Goal: Find specific page/section: Find specific page/section

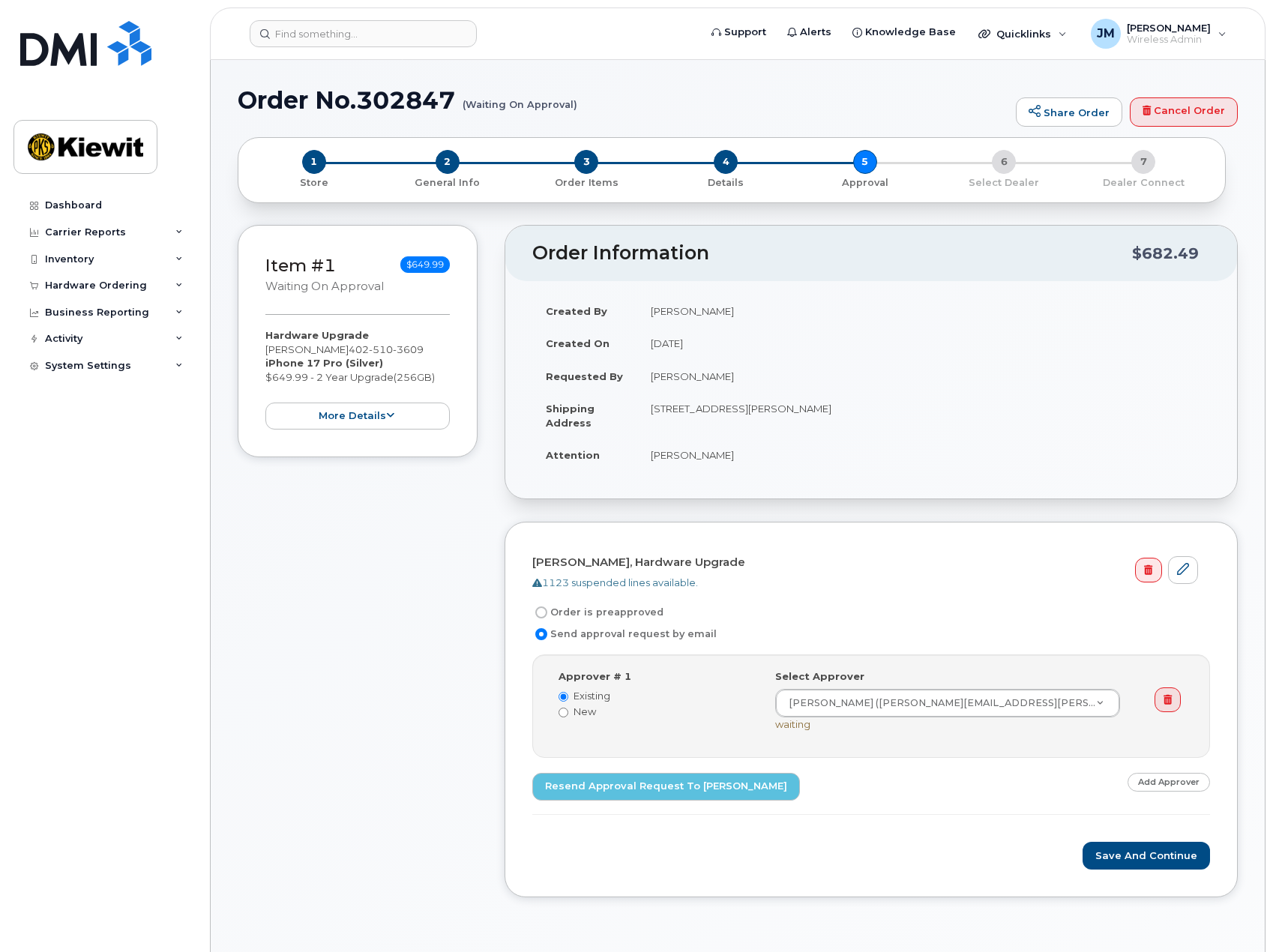
scroll to position [225, 0]
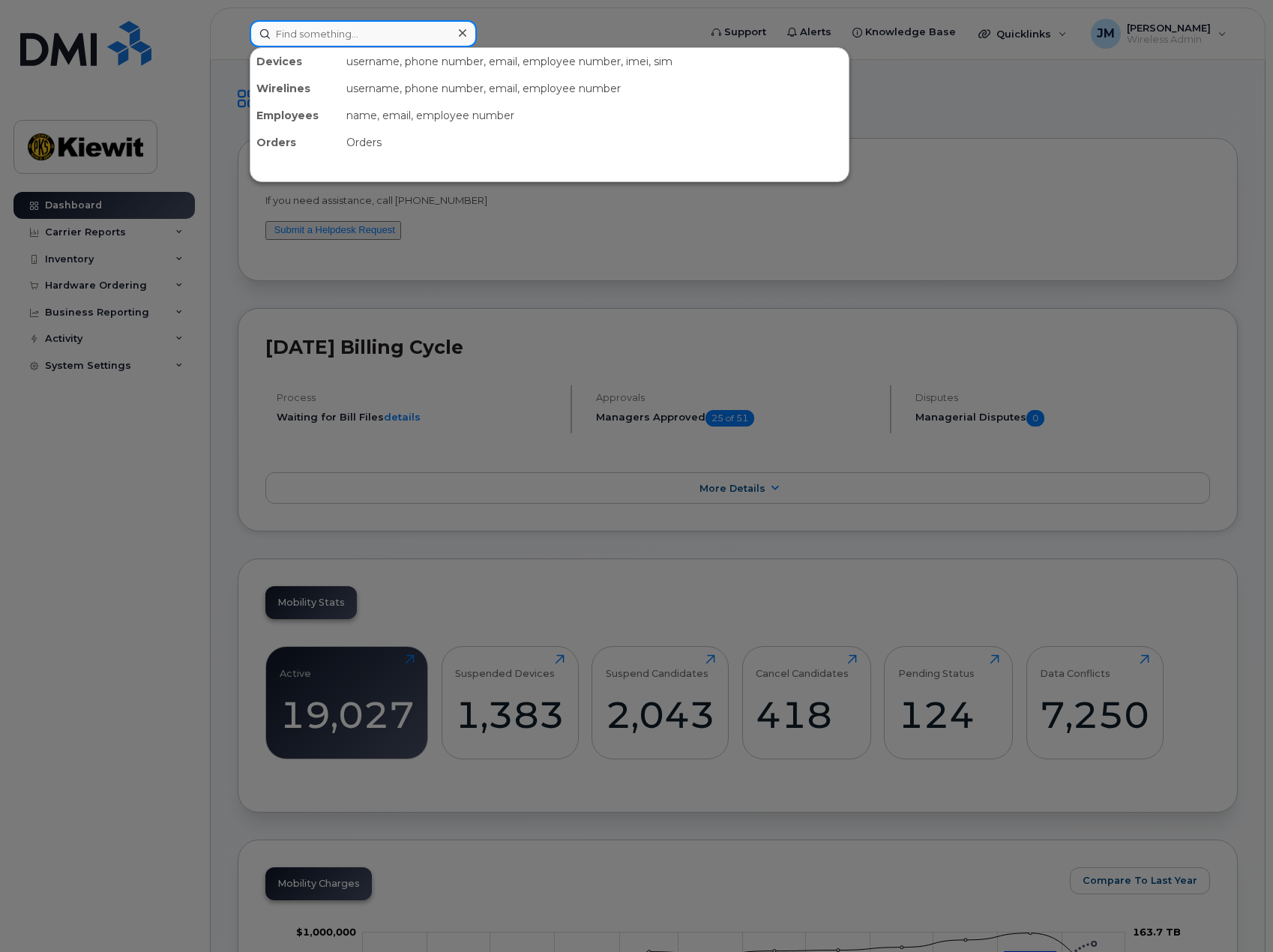
click at [336, 34] on input at bounding box center [363, 33] width 227 height 27
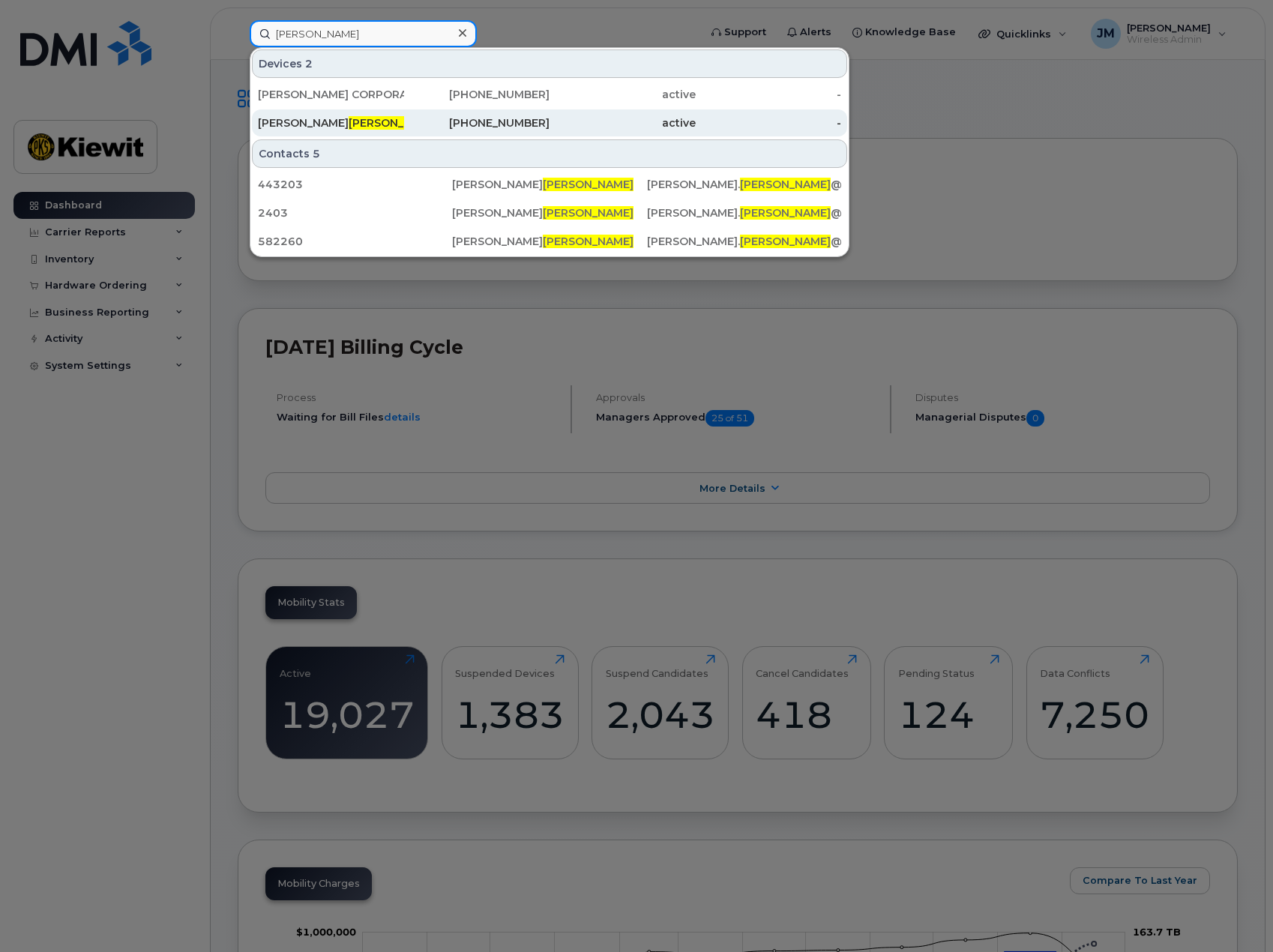
type input "ludwick"
click at [306, 118] on div "MICHAEL LUDWICK" at bounding box center [331, 123] width 146 height 15
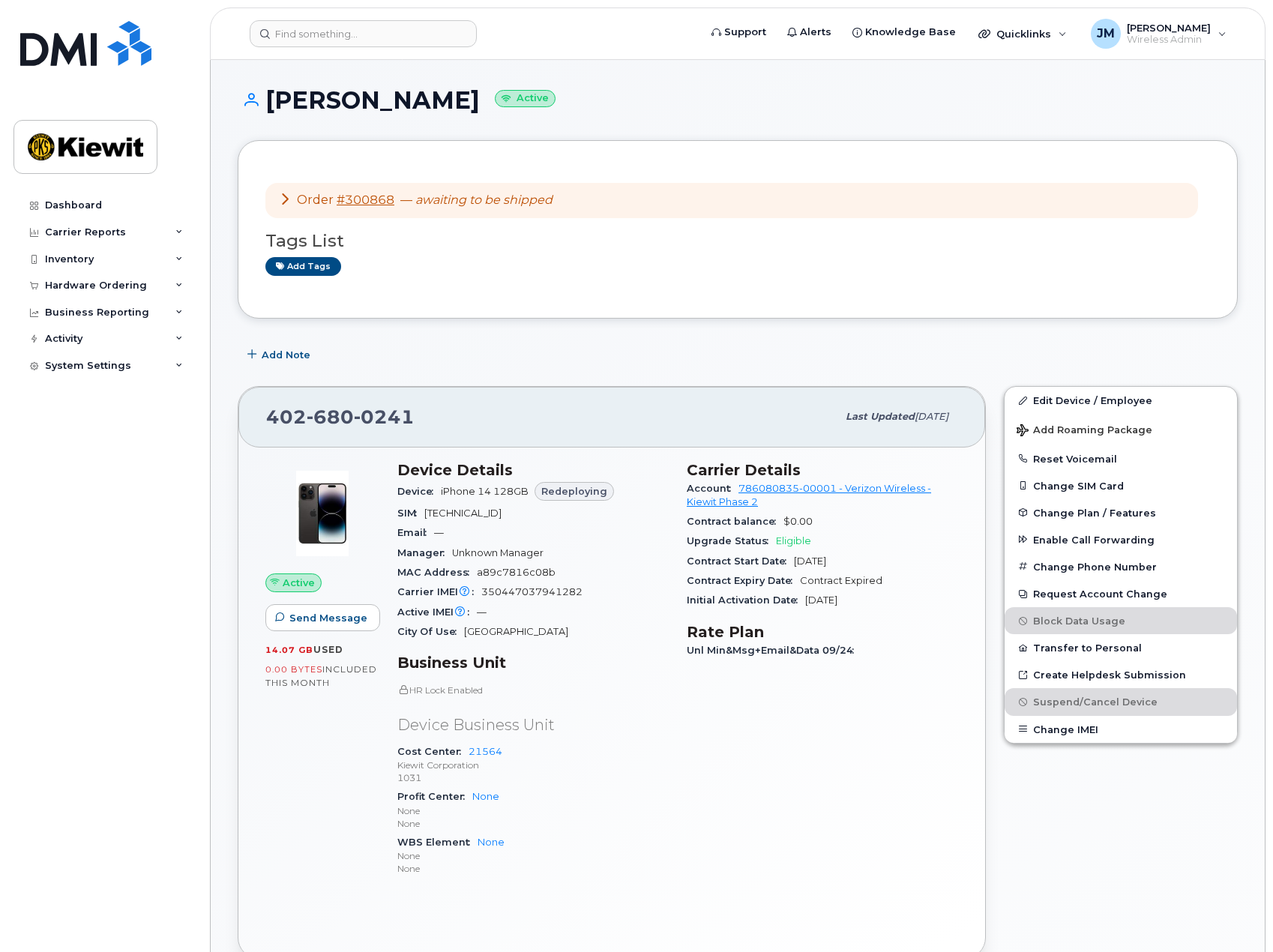
click at [287, 198] on icon at bounding box center [285, 199] width 12 height 12
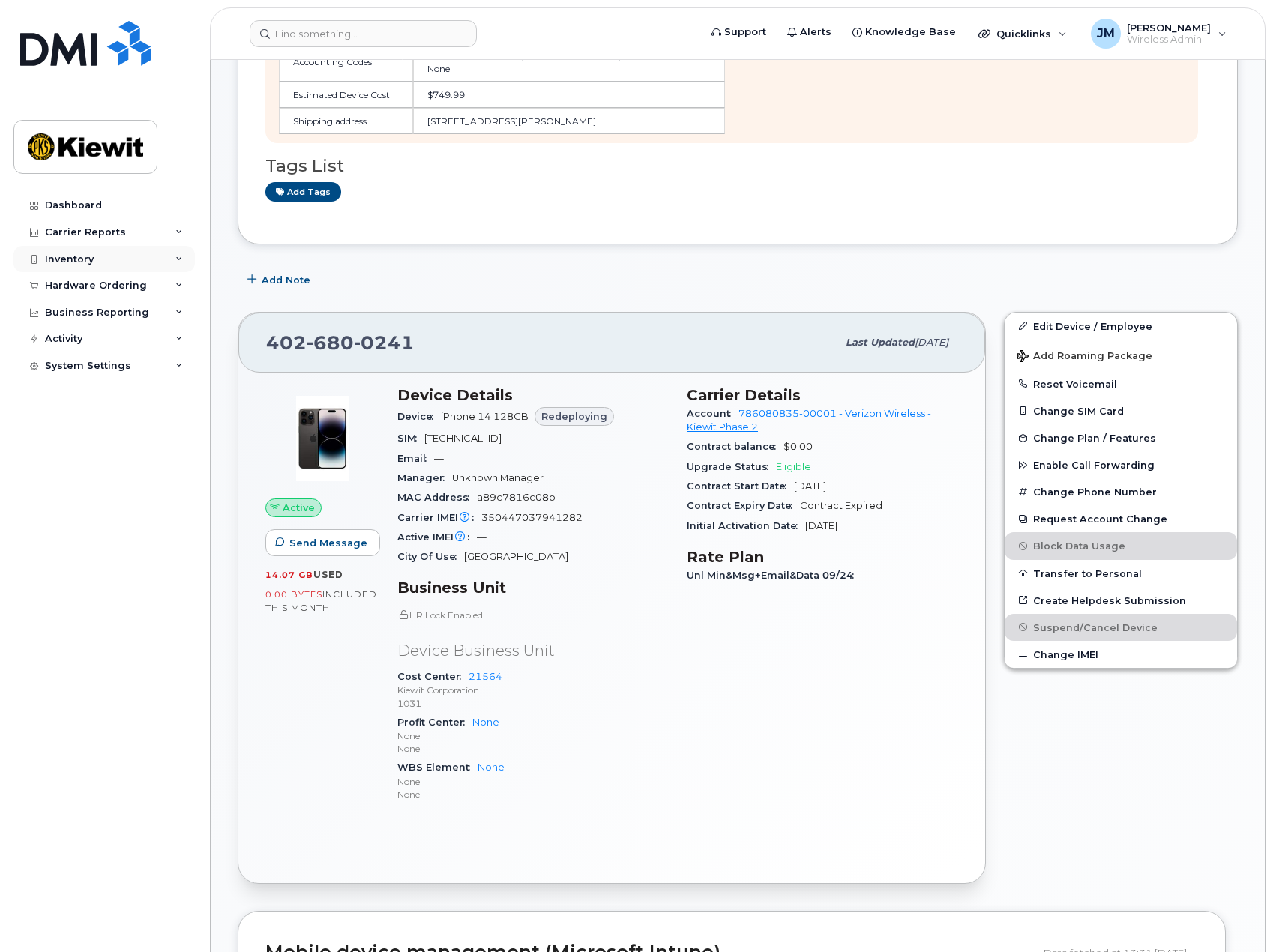
scroll to position [150, 0]
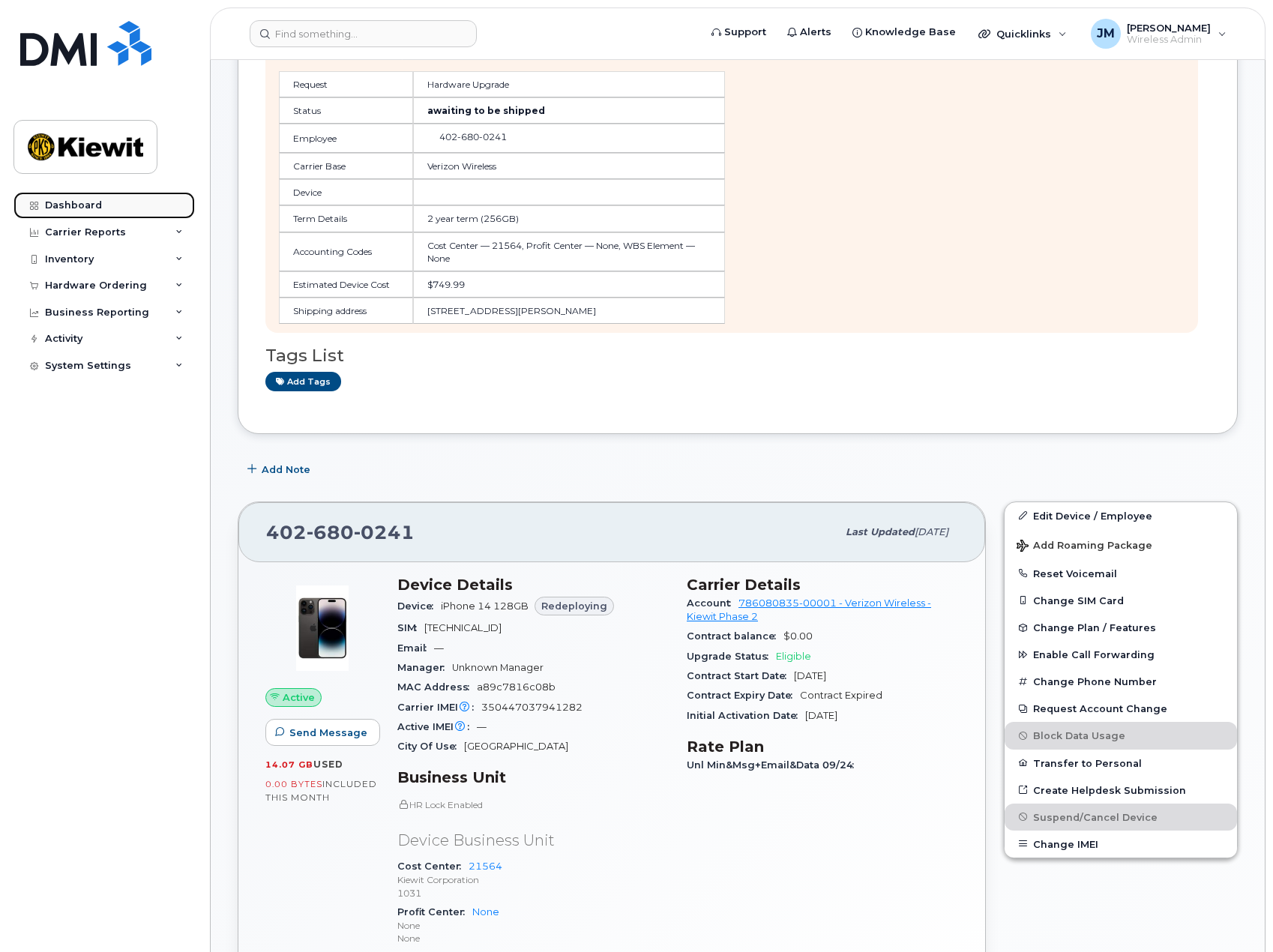
click at [105, 209] on link "Dashboard" at bounding box center [104, 205] width 181 height 27
